Goal: Task Accomplishment & Management: Manage account settings

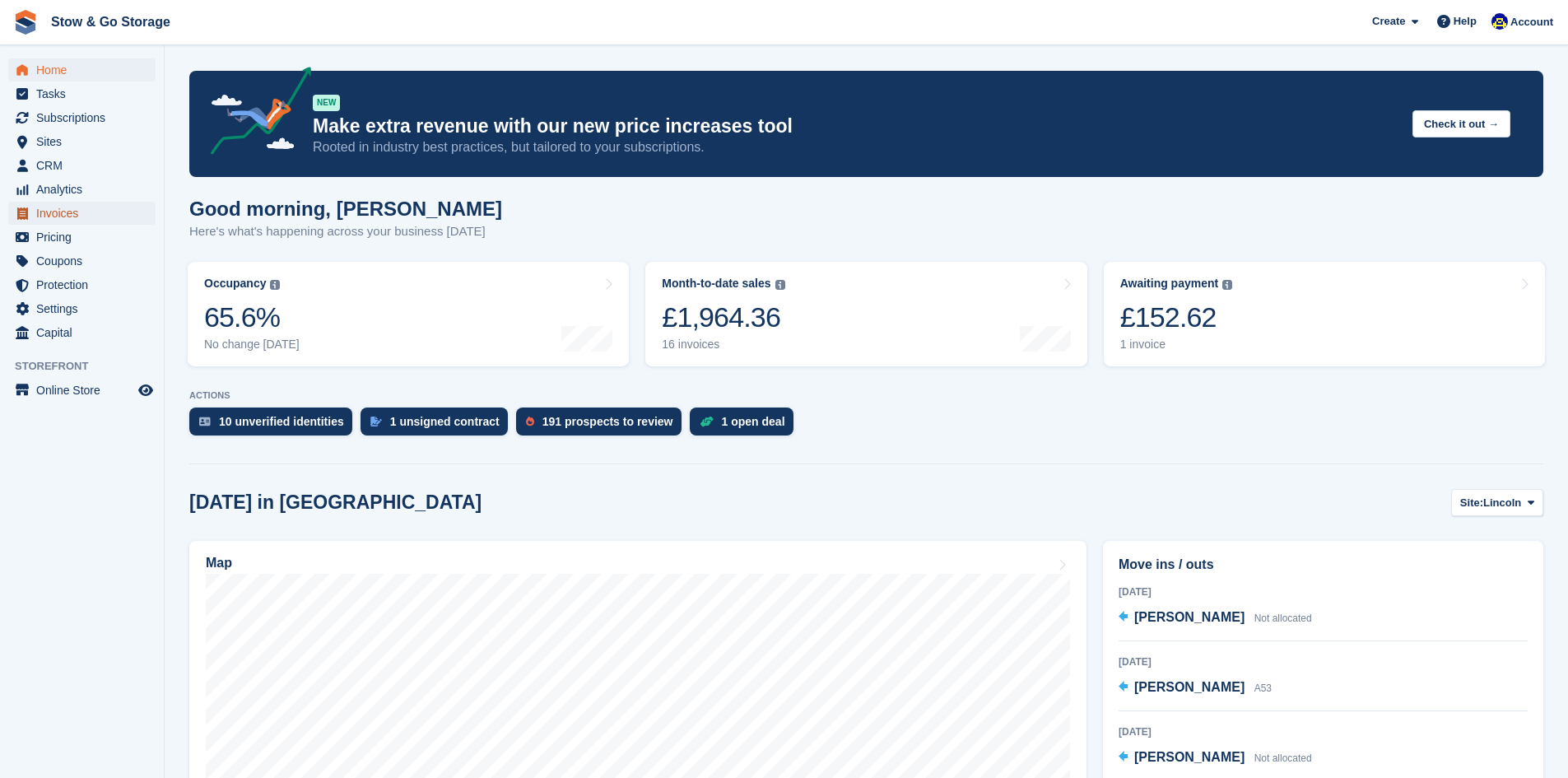
click at [64, 215] on span "Invoices" at bounding box center [85, 213] width 99 height 23
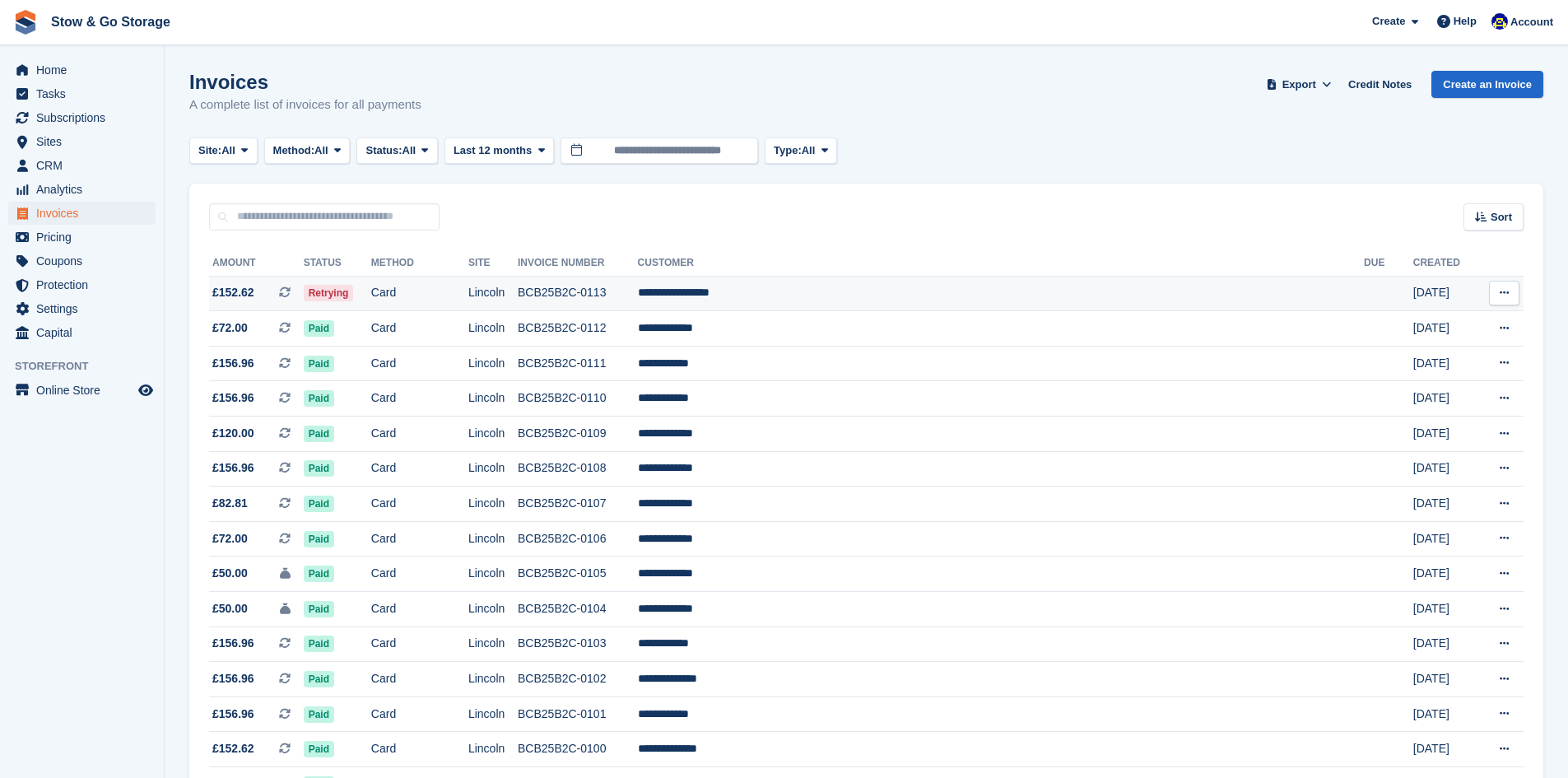
click at [468, 294] on td "Card" at bounding box center [419, 293] width 97 height 35
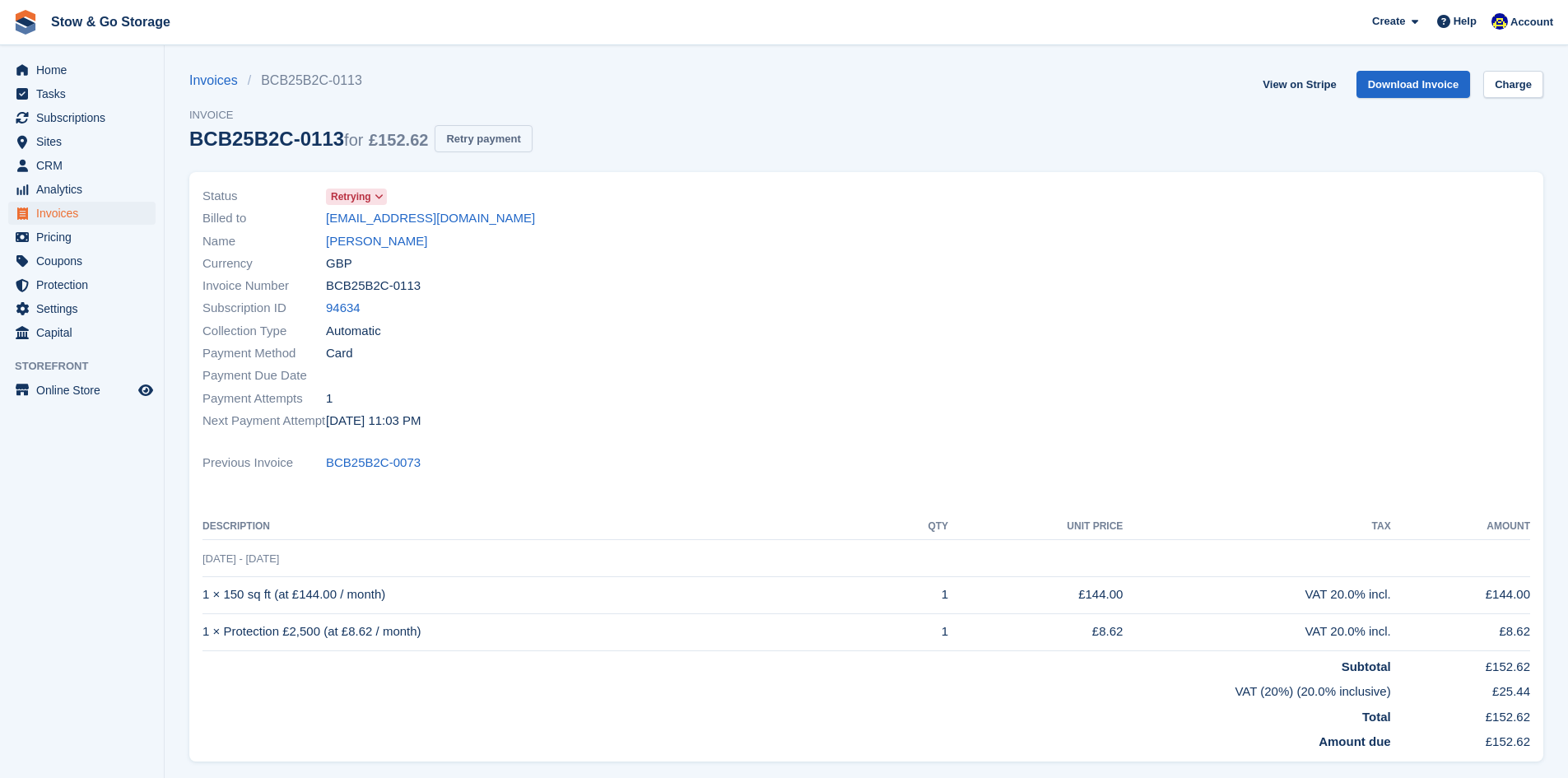
click at [476, 139] on button "Retry payment" at bounding box center [483, 139] width 97 height 28
drag, startPoint x: 434, startPoint y: 217, endPoint x: 410, endPoint y: 213, distance: 24.3
click at [410, 213] on link "[EMAIL_ADDRESS][DOMAIN_NAME]" at bounding box center [430, 219] width 209 height 19
